Goal: Find specific page/section: Find specific page/section

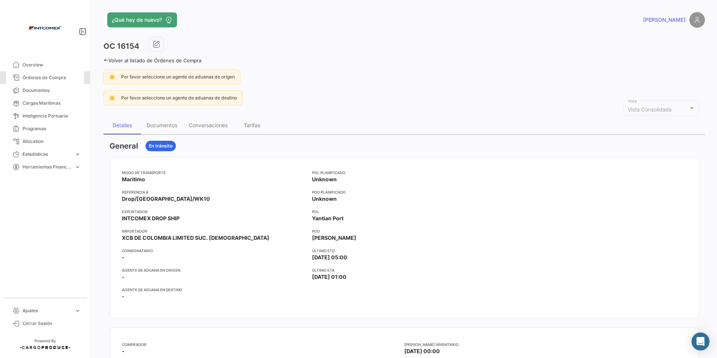
click at [40, 72] on link "Órdenes de Compra" at bounding box center [45, 77] width 78 height 13
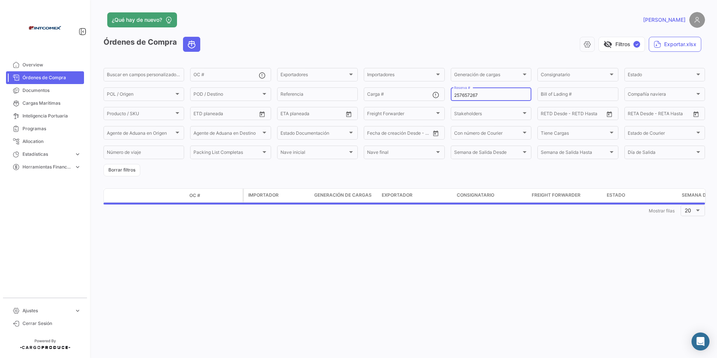
click at [484, 93] on input "257657267" at bounding box center [491, 95] width 74 height 5
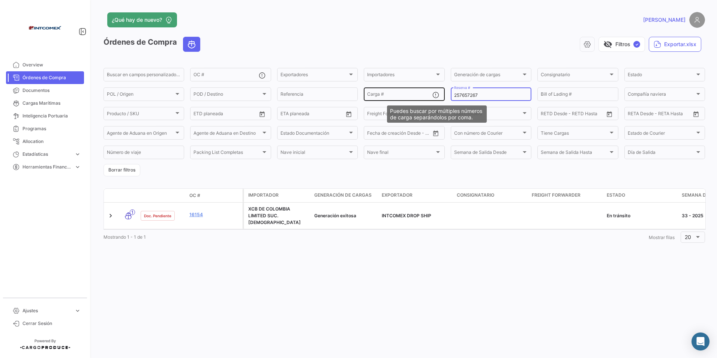
drag, startPoint x: 487, startPoint y: 94, endPoint x: 439, endPoint y: 96, distance: 48.5
click at [0, 0] on div "Buscar en campos personalizados... OC # Exportadores Exportadores Importadores …" at bounding box center [0, 0] width 0 height 0
paste input "298909"
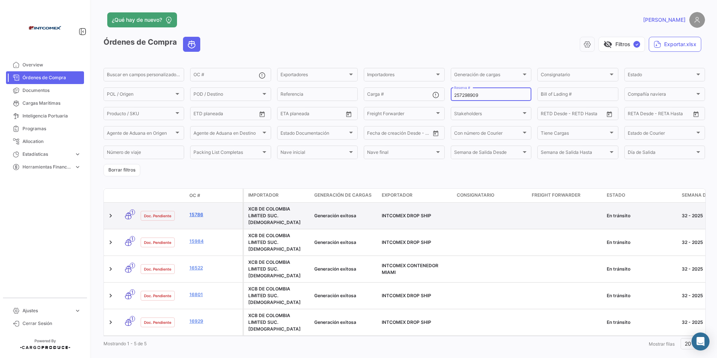
type input "257298909"
click at [201, 216] on link "15786" at bounding box center [214, 214] width 50 height 7
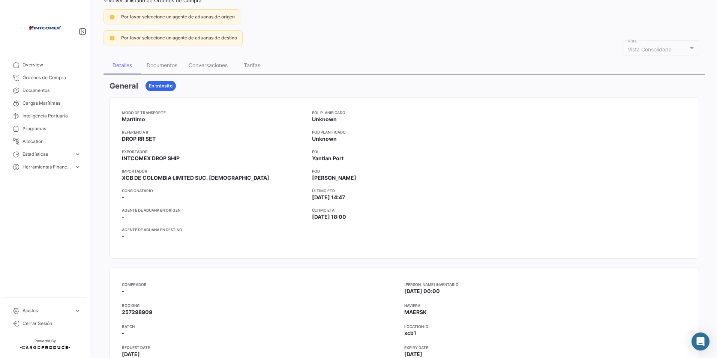
scroll to position [75, 0]
